Goal: Task Accomplishment & Management: Complete application form

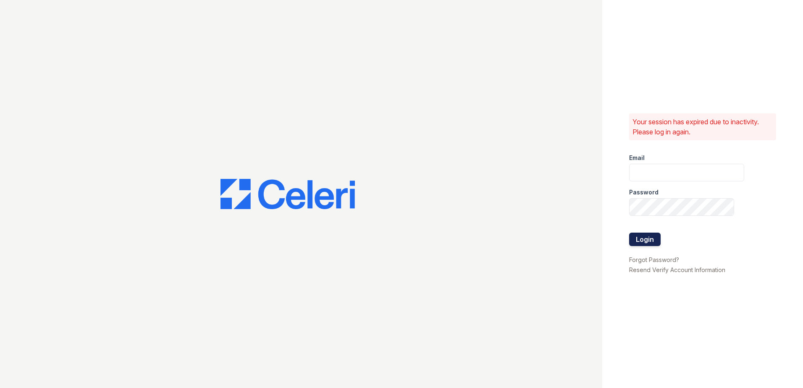
type input "[EMAIL_ADDRESS][DOMAIN_NAME]"
drag, startPoint x: 647, startPoint y: 242, endPoint x: 598, endPoint y: 244, distance: 48.8
click at [647, 240] on button "Login" at bounding box center [645, 239] width 32 height 13
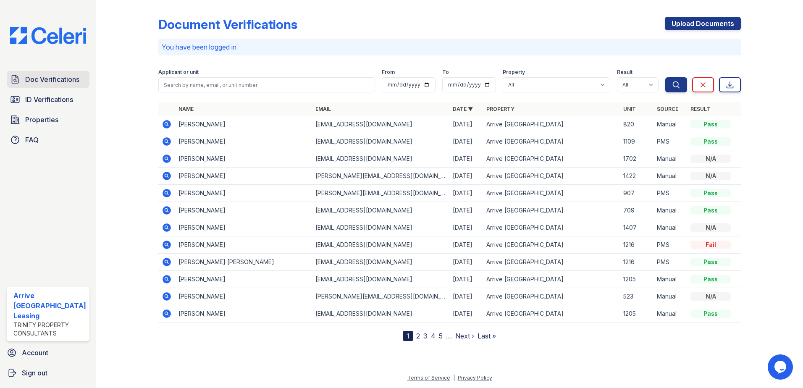
drag, startPoint x: 48, startPoint y: 97, endPoint x: 56, endPoint y: 74, distance: 24.1
click at [48, 97] on span "ID Verifications" at bounding box center [49, 100] width 48 height 10
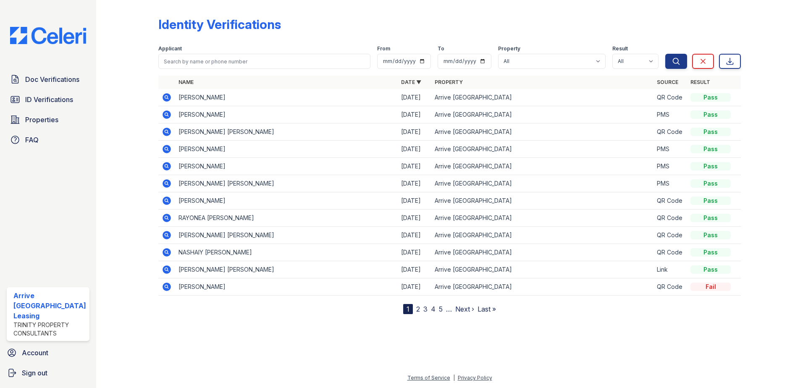
click at [56, 74] on span "Doc Verifications" at bounding box center [52, 79] width 54 height 10
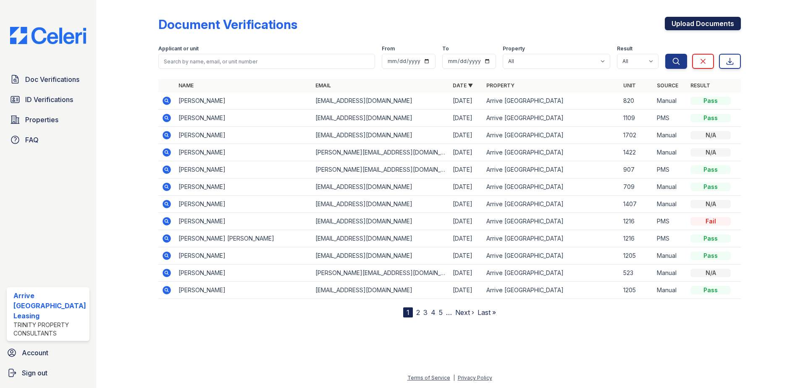
click at [679, 29] on link "Upload Documents" at bounding box center [703, 23] width 76 height 13
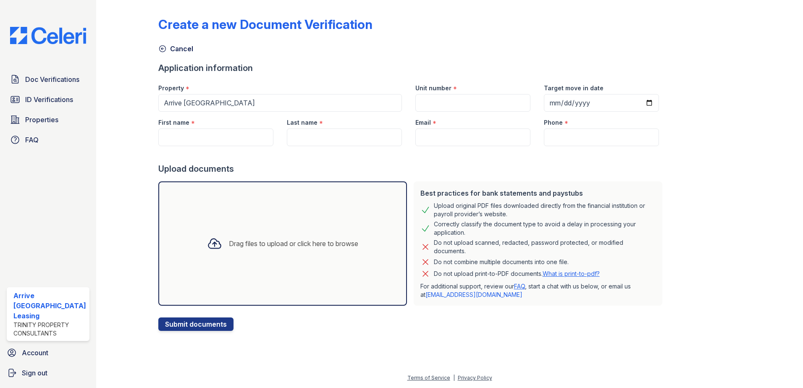
click at [296, 229] on div "Drag files to upload or click here to browse" at bounding box center [282, 243] width 165 height 29
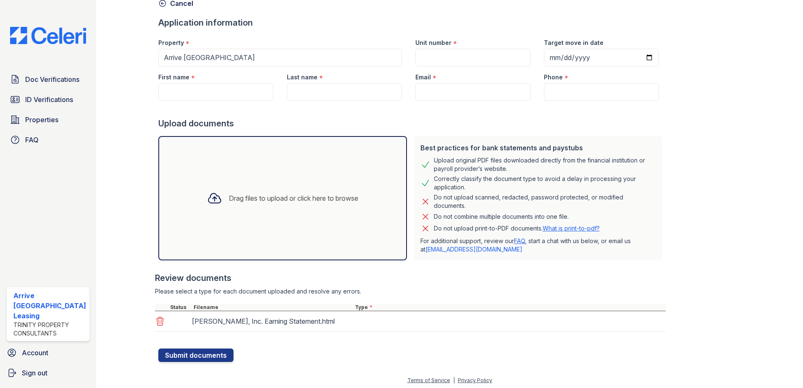
scroll to position [48, 0]
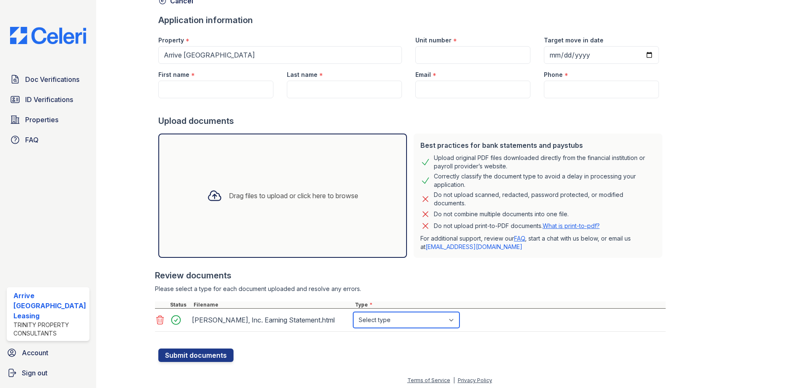
drag, startPoint x: 409, startPoint y: 321, endPoint x: 409, endPoint y: 343, distance: 22.7
click at [409, 321] on select "Select type Paystub Bank Statement Offer Letter Tax Documents Benefit Award Let…" at bounding box center [406, 320] width 106 height 16
select select "paystub"
click at [353, 312] on select "Select type Paystub Bank Statement Offer Letter Tax Documents Benefit Award Let…" at bounding box center [406, 320] width 106 height 16
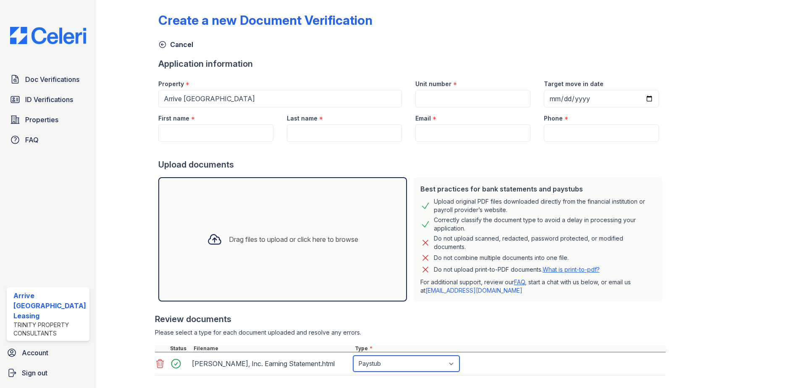
scroll to position [0, 0]
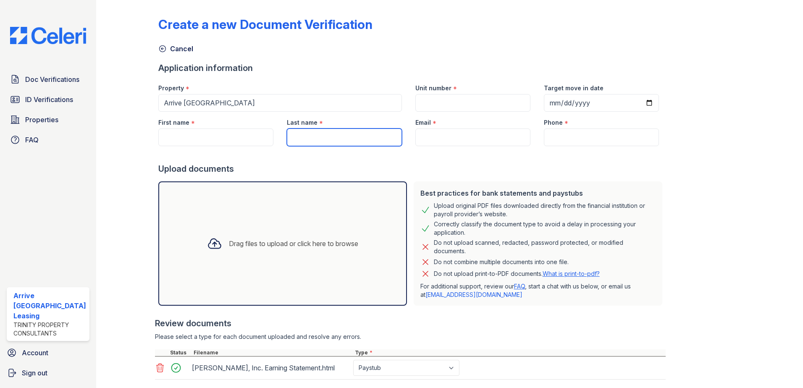
click at [298, 139] on input "Last name" at bounding box center [344, 138] width 115 height 18
type input "[PERSON_NAME]"
type input "Naiim"
type input "[EMAIL_ADDRESS][DOMAIN_NAME]"
type input "2159026381"
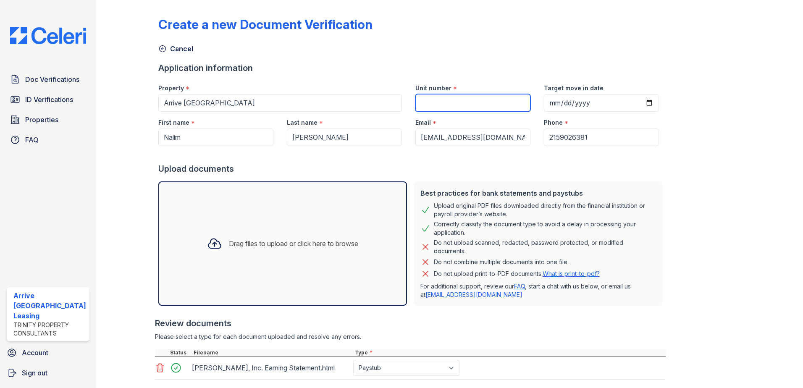
click at [457, 105] on input "Unit number" at bounding box center [473, 103] width 115 height 18
type input "602"
click at [379, 65] on div "Application information" at bounding box center [412, 68] width 508 height 12
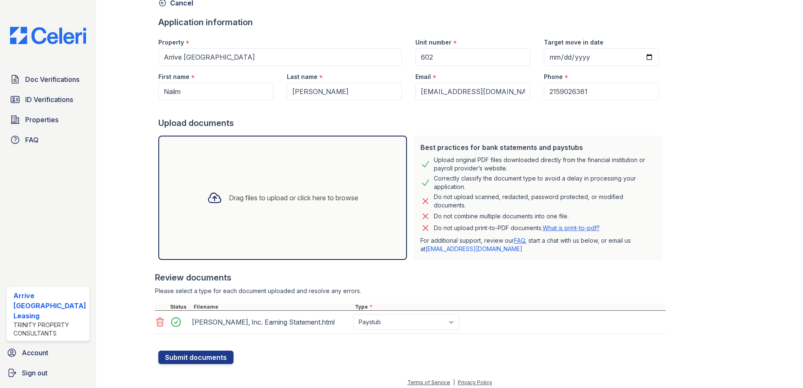
scroll to position [50, 0]
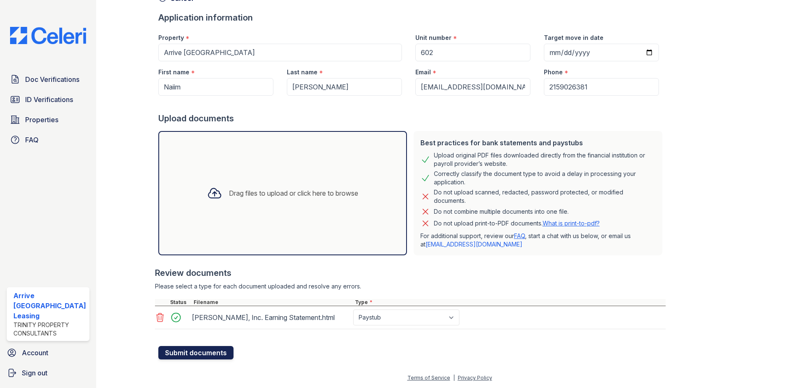
click at [216, 350] on button "Submit documents" at bounding box center [195, 352] width 75 height 13
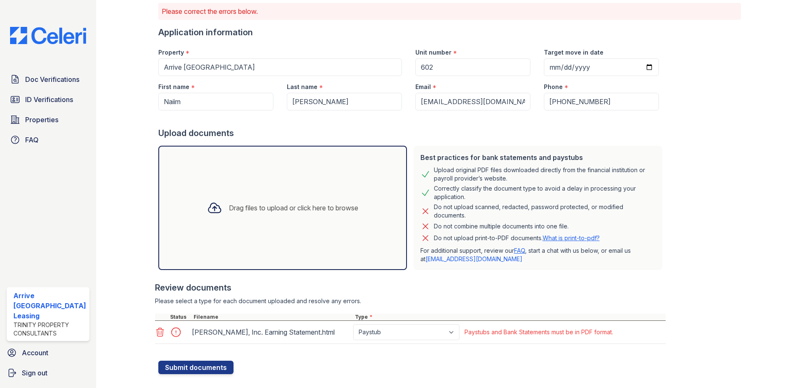
scroll to position [74, 0]
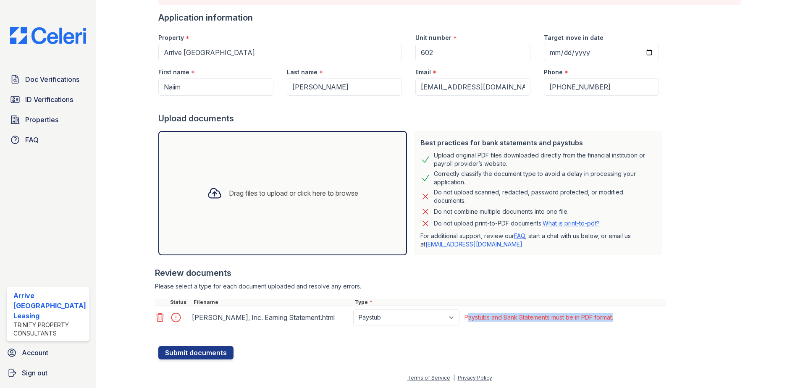
drag, startPoint x: 466, startPoint y: 316, endPoint x: 631, endPoint y: 330, distance: 165.3
click at [631, 330] on div "Review documents Please select a type for each document uploaded and resolve an…" at bounding box center [410, 298] width 511 height 79
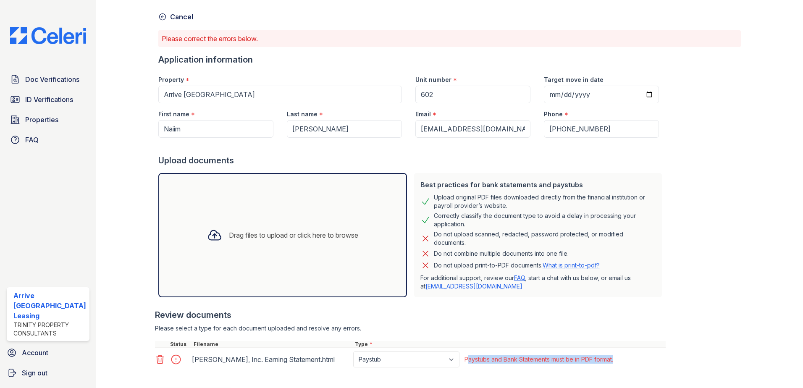
scroll to position [0, 0]
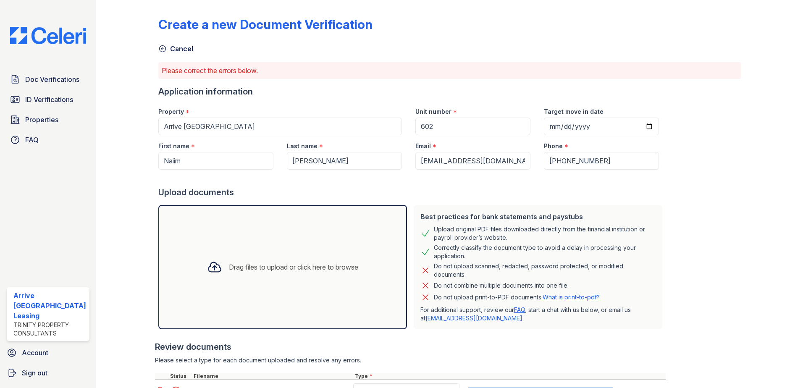
click at [163, 47] on icon at bounding box center [162, 49] width 8 height 8
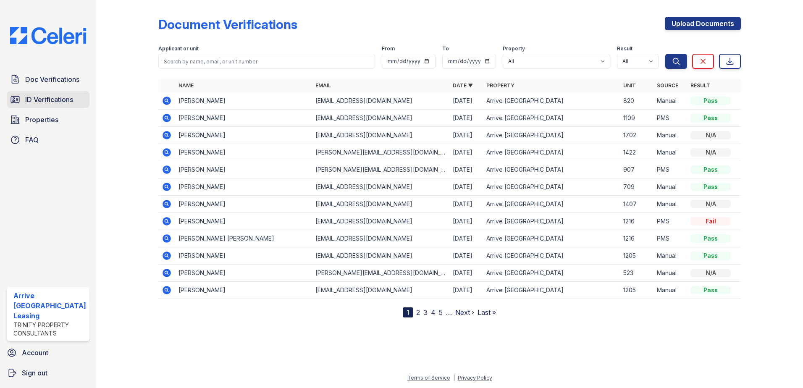
click at [30, 104] on span "ID Verifications" at bounding box center [49, 100] width 48 height 10
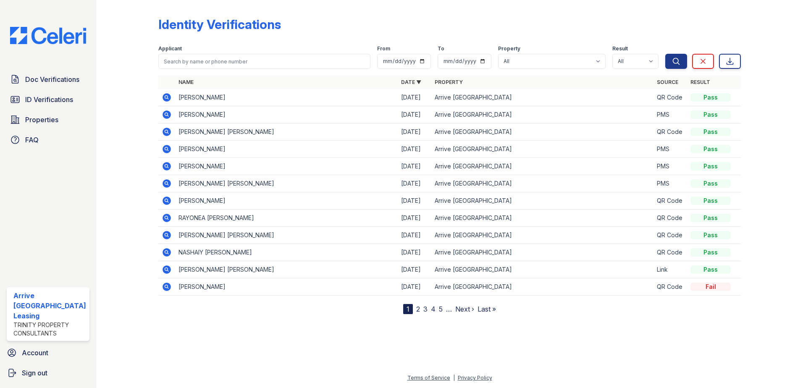
click at [44, 81] on span "Doc Verifications" at bounding box center [52, 79] width 54 height 10
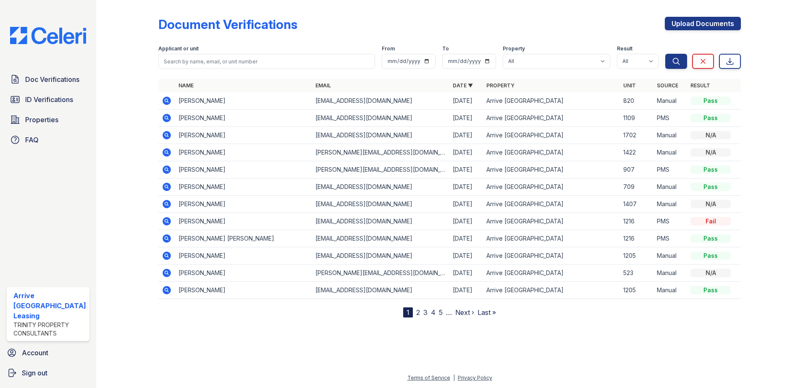
click at [165, 116] on icon at bounding box center [167, 118] width 10 height 10
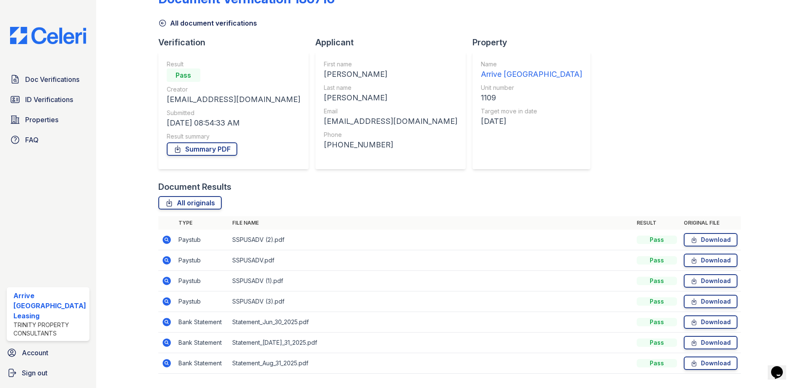
scroll to position [48, 0]
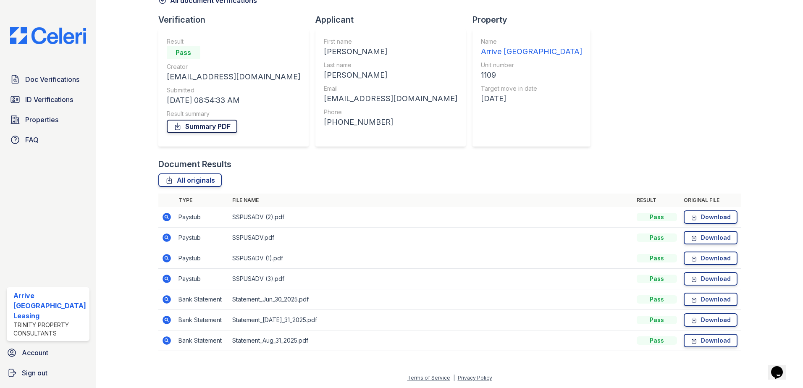
click at [211, 130] on link "Summary PDF" at bounding box center [202, 126] width 71 height 13
